Goal: Use online tool/utility

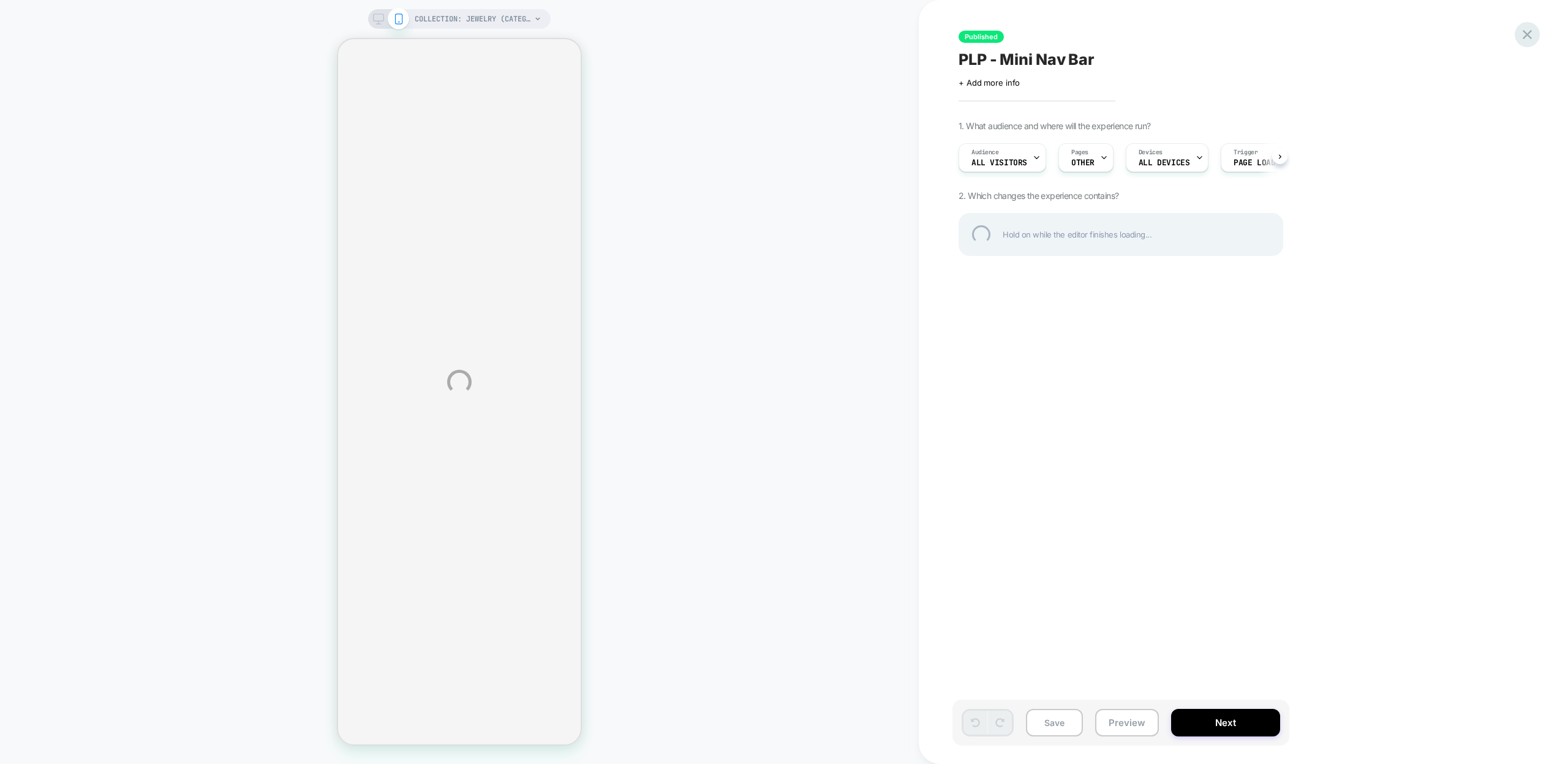
click at [1521, 35] on div at bounding box center [1527, 34] width 25 height 25
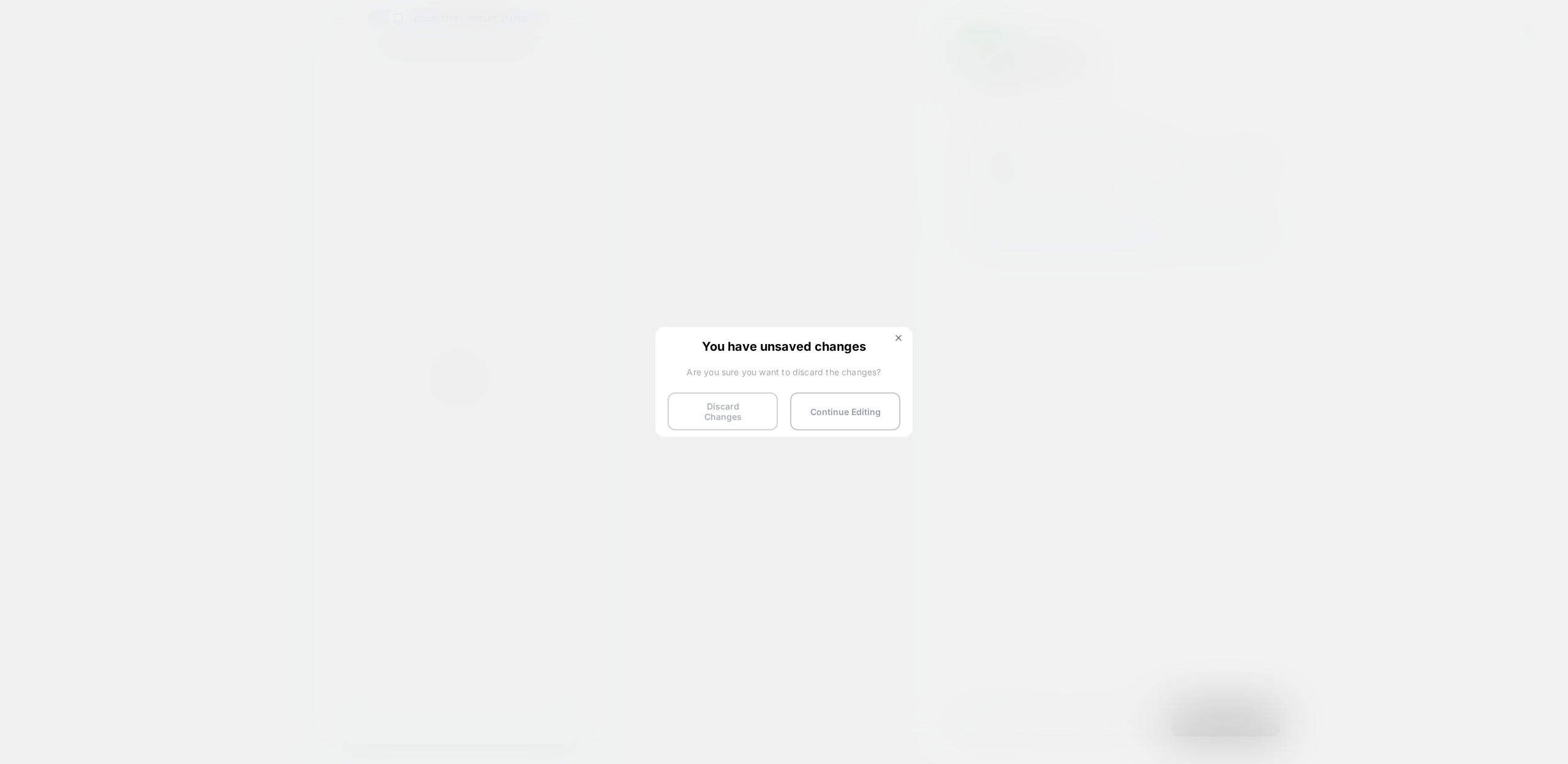
click at [716, 404] on button "Discard Changes" at bounding box center [721, 411] width 110 height 38
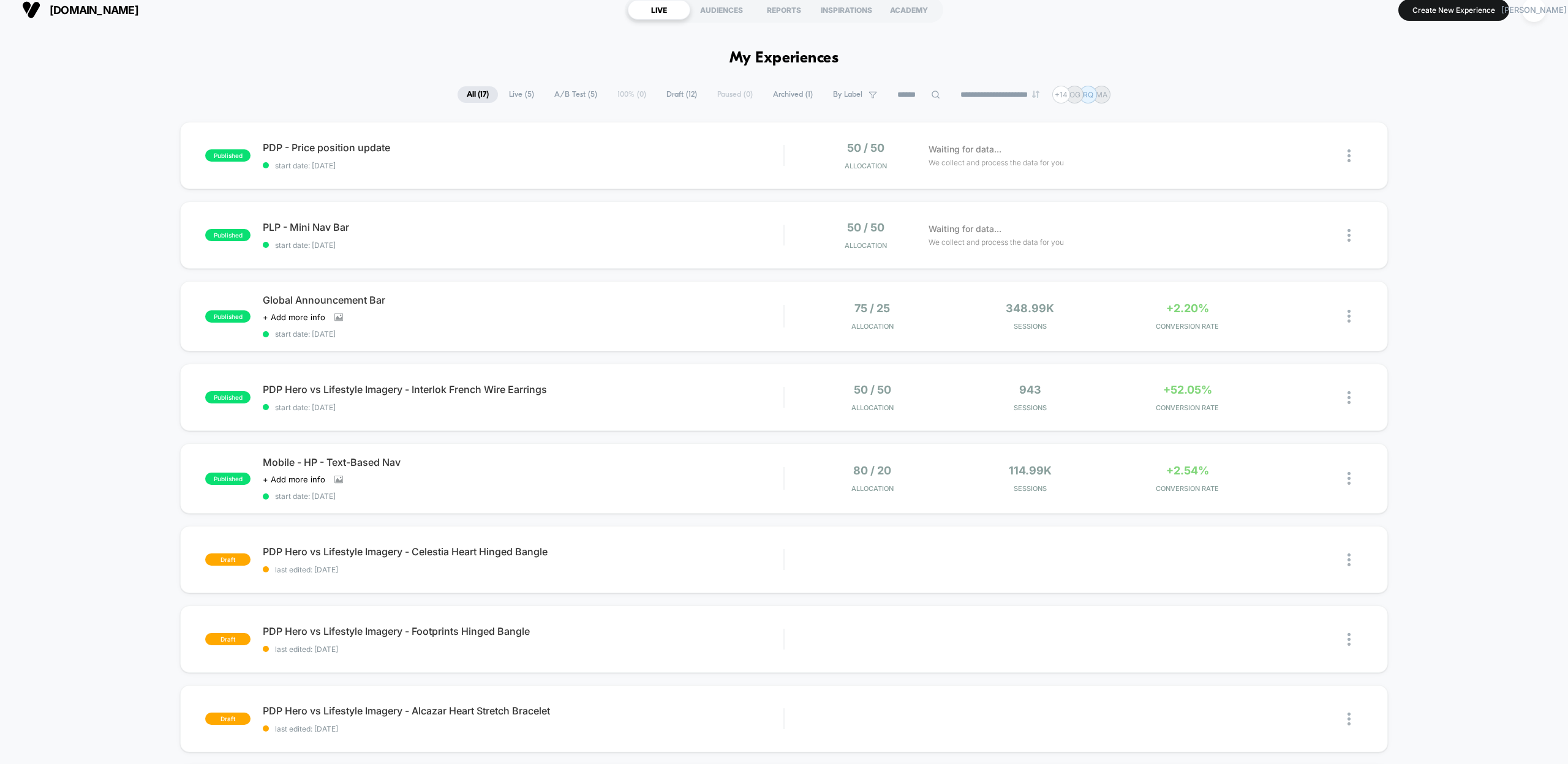
scroll to position [11, 0]
click at [462, 550] on span "PDP Hero vs Lifestyle Imagery - Celestia Heart Hinged Bangle Click to edit expe…" at bounding box center [522, 551] width 520 height 12
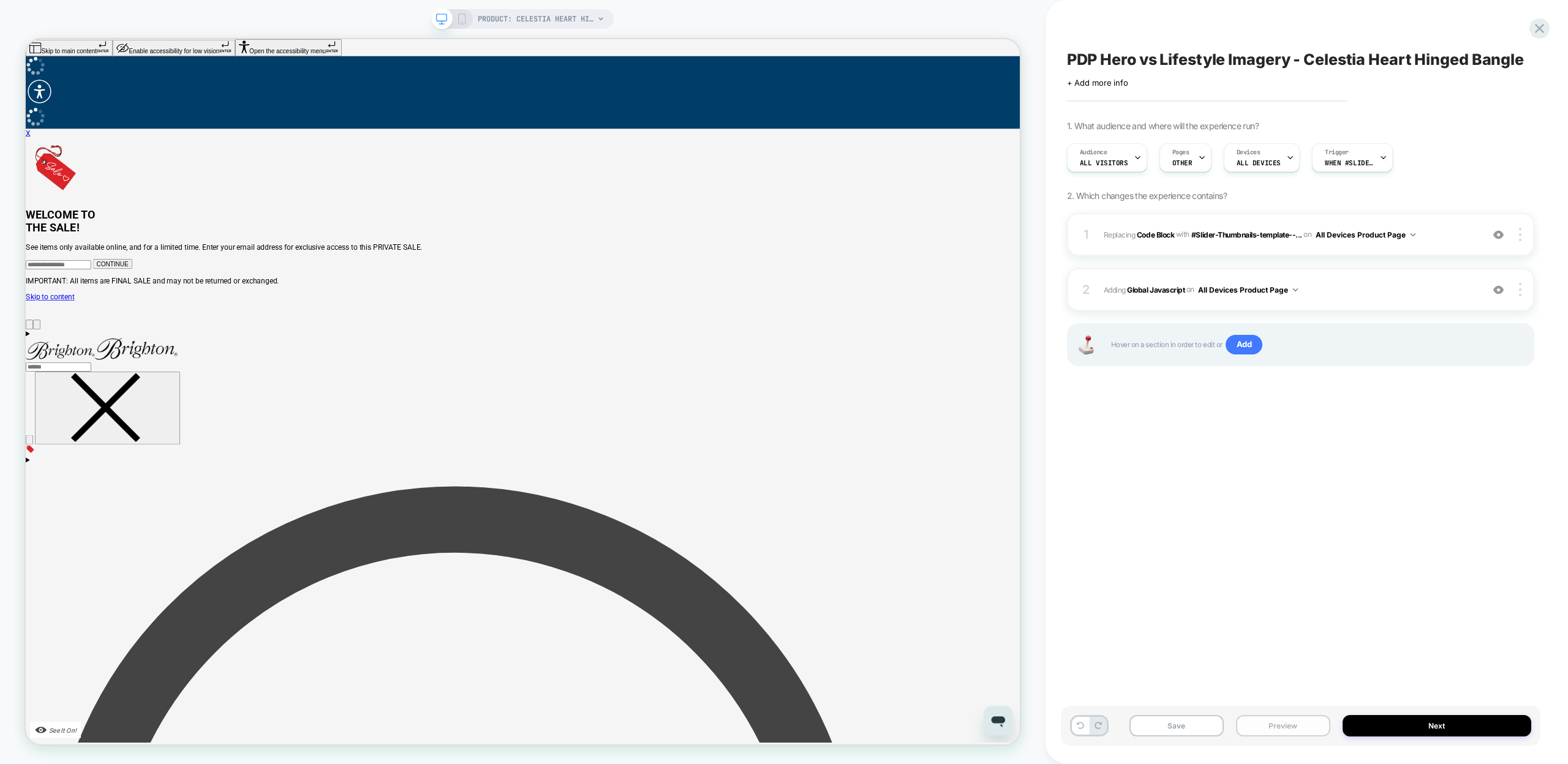
click at [1282, 721] on button "Preview" at bounding box center [1283, 725] width 94 height 21
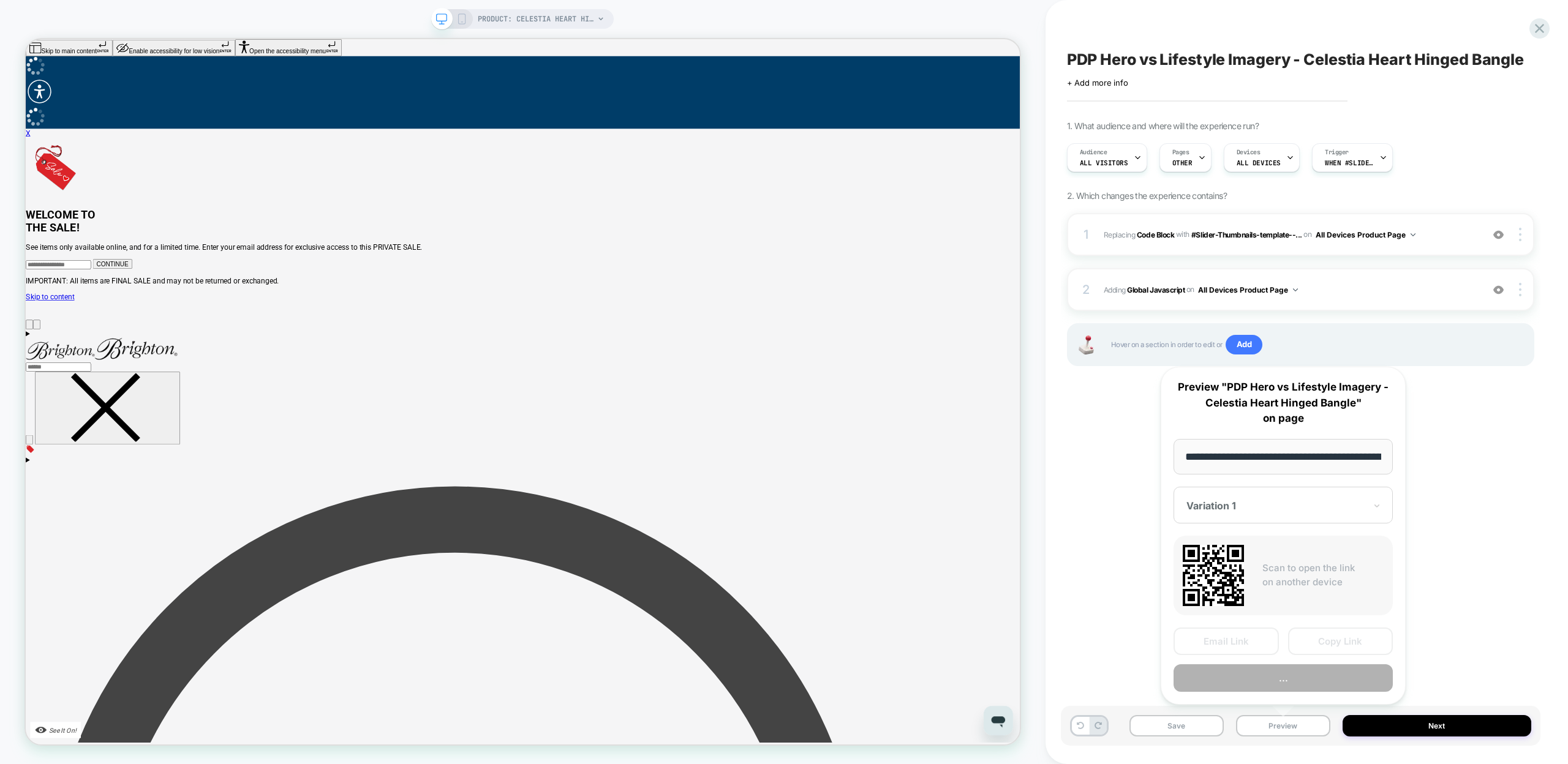
scroll to position [0, 217]
click at [1337, 633] on button "Copy Link" at bounding box center [1340, 641] width 105 height 28
